Goal: Transaction & Acquisition: Purchase product/service

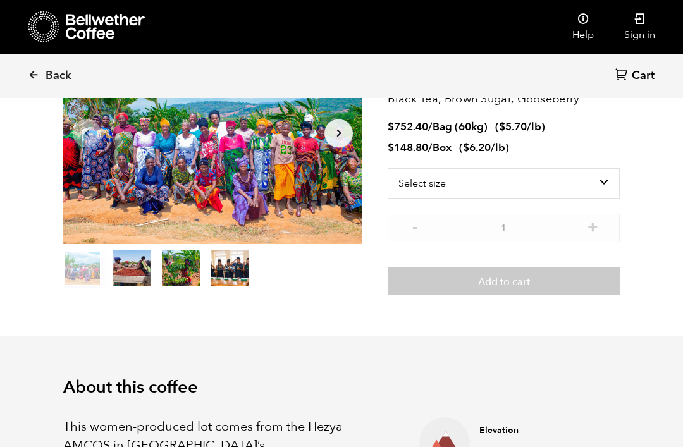
scroll to position [550, 541]
click at [635, 34] on link "Sign in" at bounding box center [639, 27] width 61 height 54
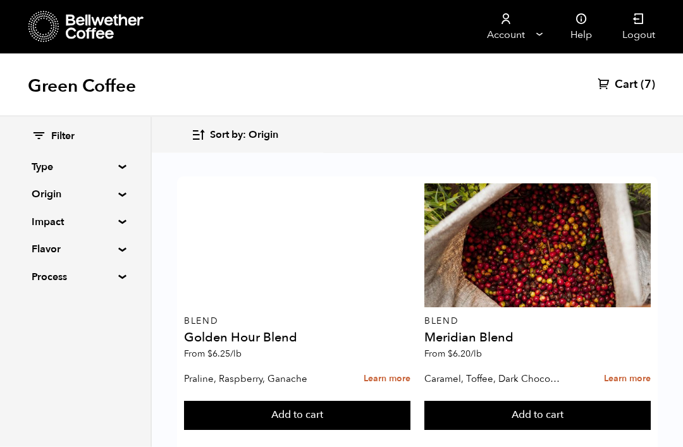
scroll to position [212, 0]
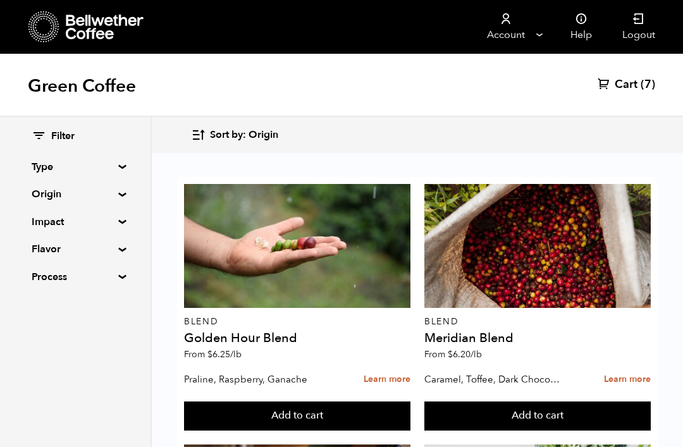
click at [627, 85] on span "Cart" at bounding box center [626, 84] width 23 height 15
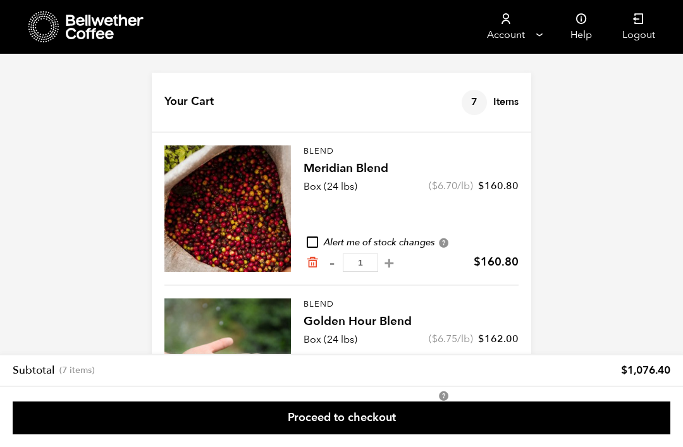
click at [356, 418] on link "Proceed to checkout" at bounding box center [342, 418] width 658 height 33
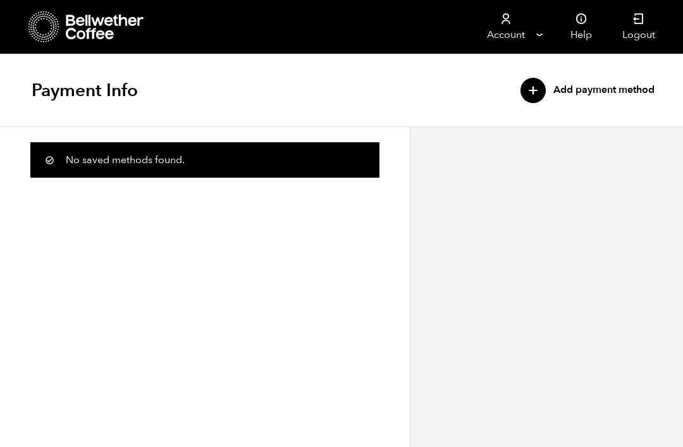
click at [533, 90] on div "+" at bounding box center [532, 90] width 25 height 25
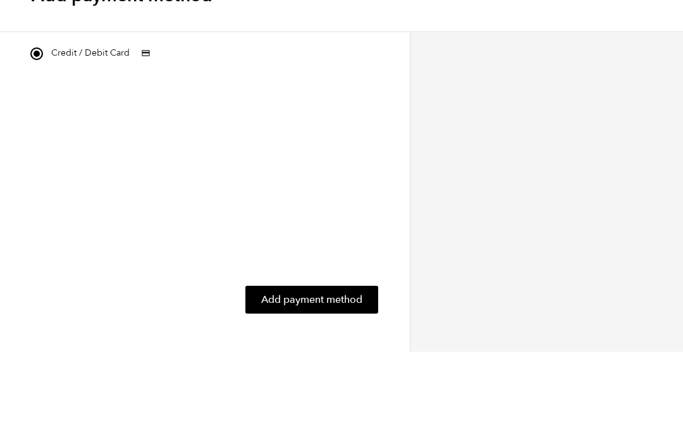
scroll to position [42, 0]
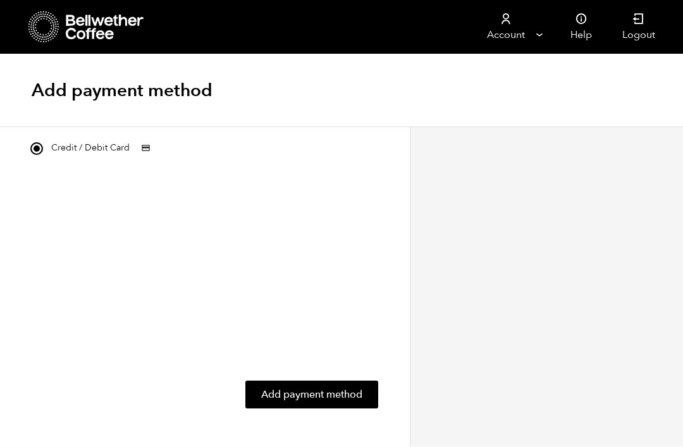
click at [333, 381] on button "Add payment method" at bounding box center [311, 395] width 133 height 28
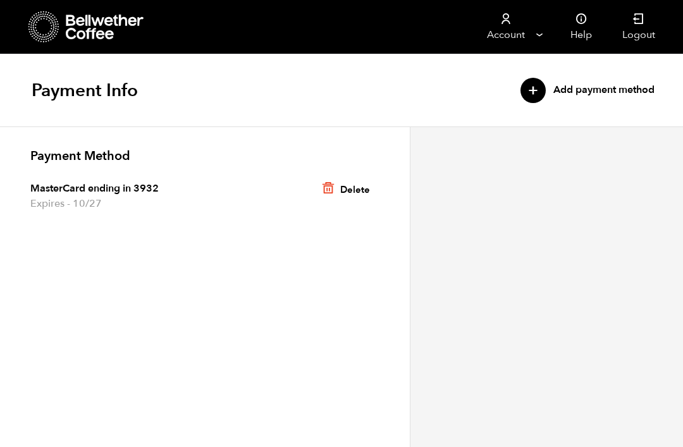
click at [532, 23] on link "Account" at bounding box center [506, 27] width 78 height 54
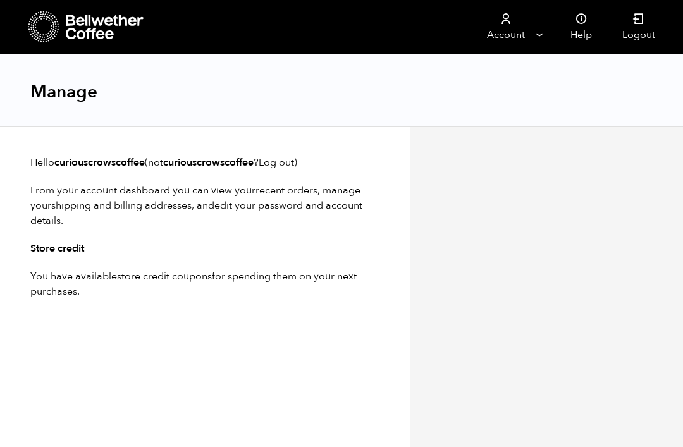
click at [313, 283] on p "You have available store credit coupons for spending them on your next purchase…" at bounding box center [204, 284] width 349 height 30
click at [65, 250] on h3 "Store credit" at bounding box center [204, 248] width 349 height 15
click at [531, 34] on link "Account" at bounding box center [506, 27] width 78 height 54
click at [541, 39] on link "Account" at bounding box center [506, 27] width 78 height 54
click at [539, 36] on link "Account" at bounding box center [506, 27] width 78 height 54
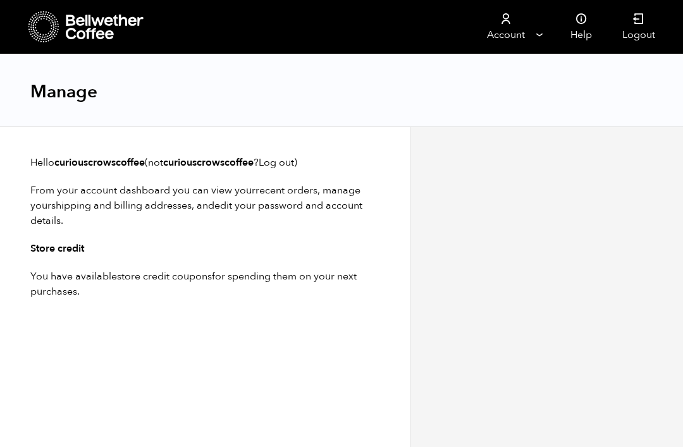
click at [538, 32] on link "Account" at bounding box center [506, 27] width 78 height 54
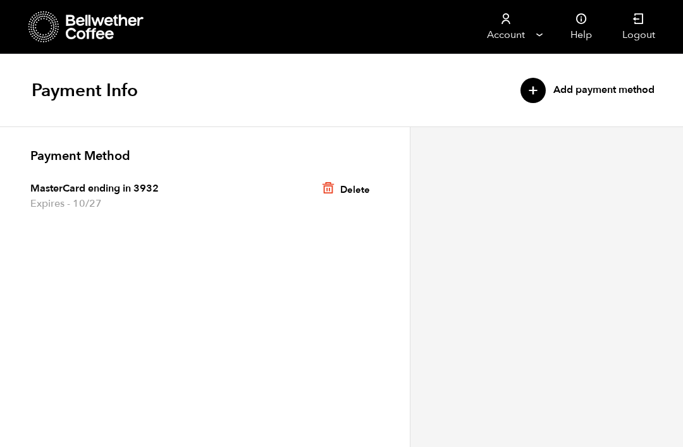
click at [542, 36] on link "Account" at bounding box center [506, 27] width 78 height 54
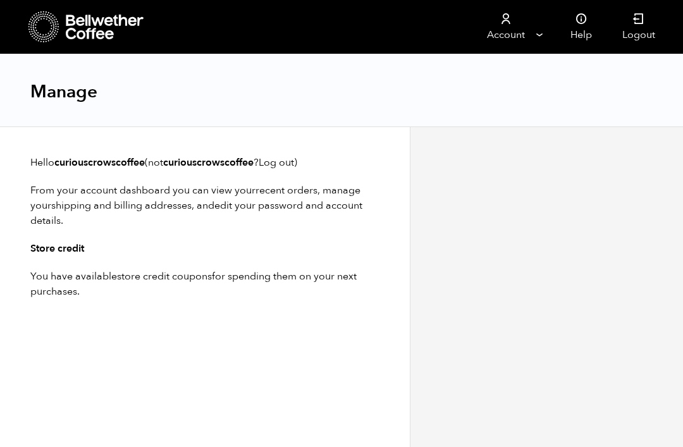
click at [319, 278] on p "You have available store credit coupons for spending them on your next purchase…" at bounding box center [204, 284] width 349 height 30
click at [537, 35] on link "Account" at bounding box center [506, 27] width 78 height 54
click at [75, 27] on icon at bounding box center [105, 27] width 79 height 25
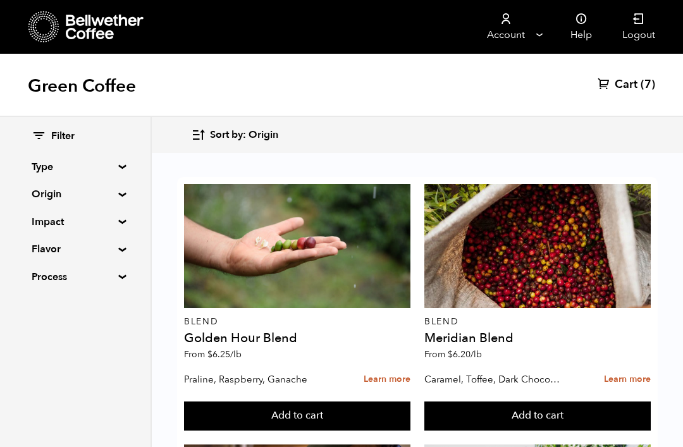
click at [646, 74] on div "Green Coffee Cart (7)" at bounding box center [341, 85] width 683 height 63
click at [538, 32] on link "Account" at bounding box center [506, 27] width 78 height 54
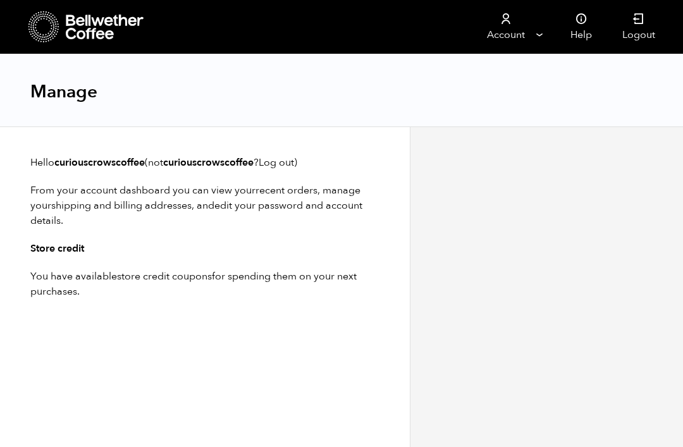
click at [501, 31] on link "Account" at bounding box center [506, 27] width 78 height 54
click at [530, 94] on div "Manage" at bounding box center [341, 90] width 683 height 73
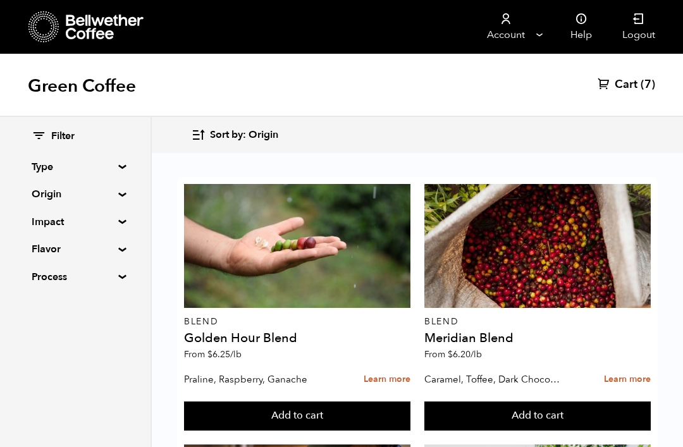
click at [634, 82] on span "Cart" at bounding box center [626, 84] width 23 height 15
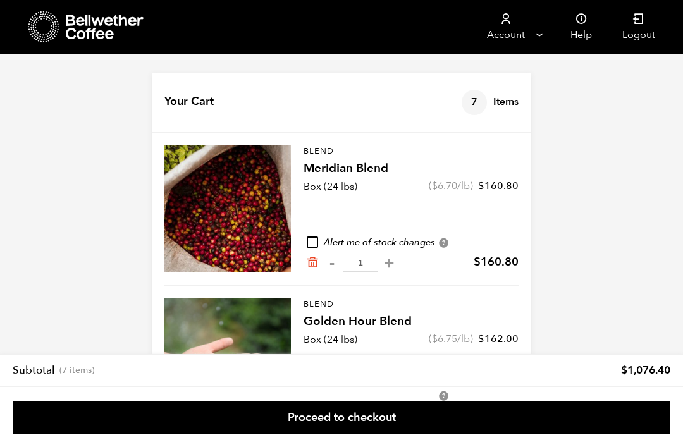
click at [586, 423] on link "Proceed to checkout" at bounding box center [342, 418] width 658 height 33
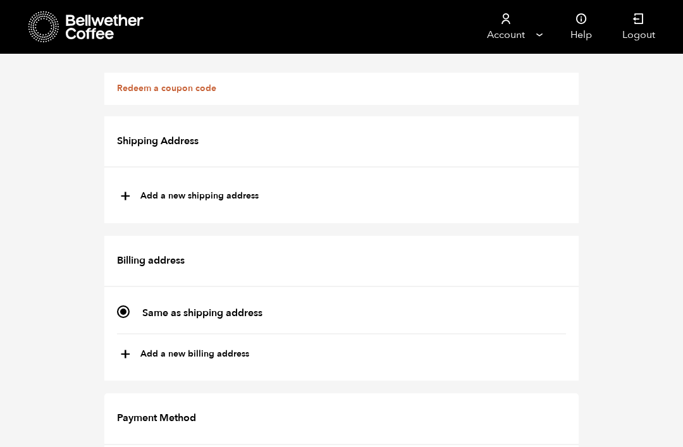
click at [170, 87] on link "Redeem a coupon code" at bounding box center [166, 88] width 99 height 12
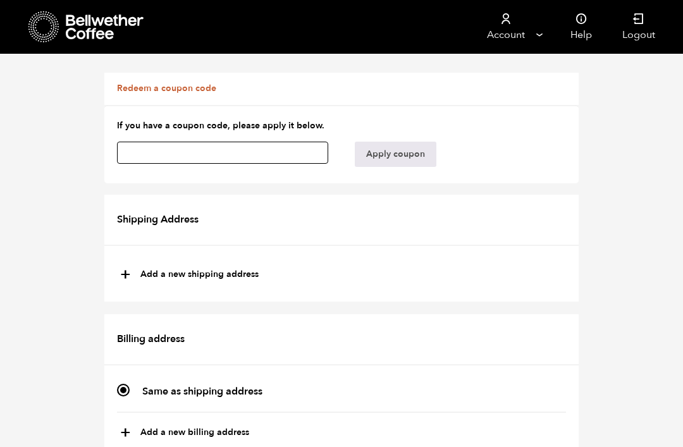
click at [159, 152] on input "text" at bounding box center [222, 153] width 211 height 22
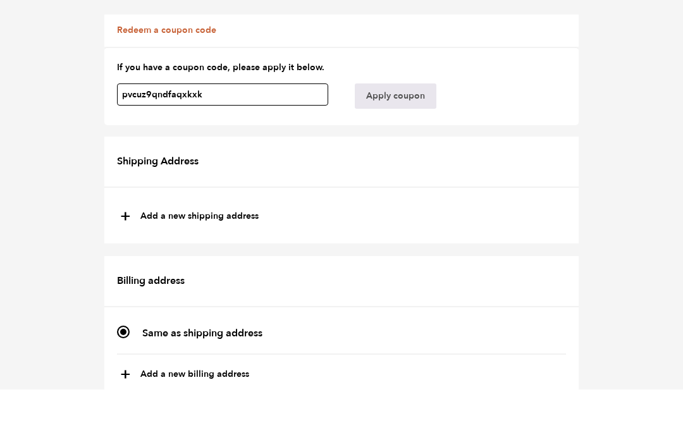
type input "pvcuz9qndfaqxkxk"
click at [400, 142] on button "Apply coupon" at bounding box center [396, 154] width 82 height 25
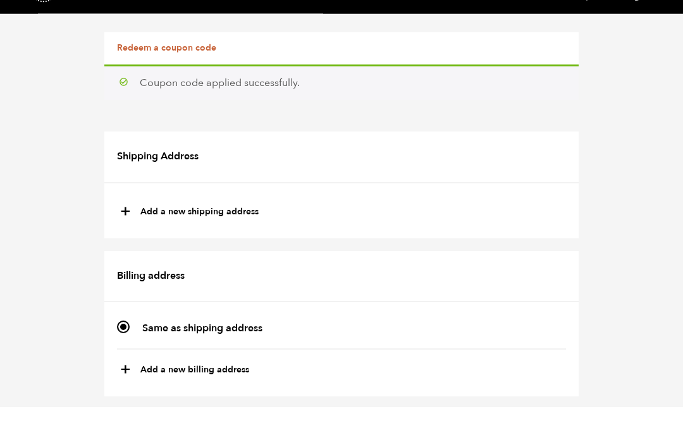
scroll to position [1348, 0]
